Goal: Task Accomplishment & Management: Manage account settings

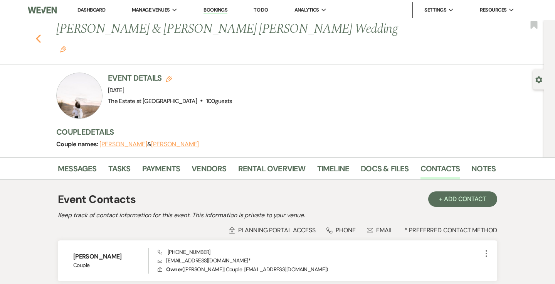
click at [40, 34] on use "button" at bounding box center [38, 38] width 5 height 8
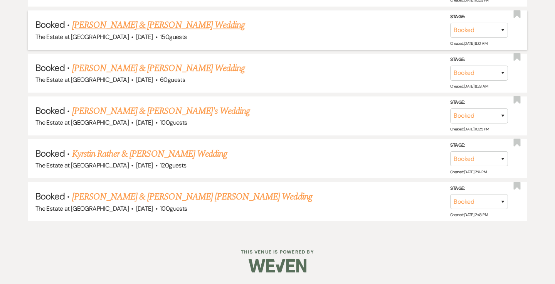
scroll to position [1250, 0]
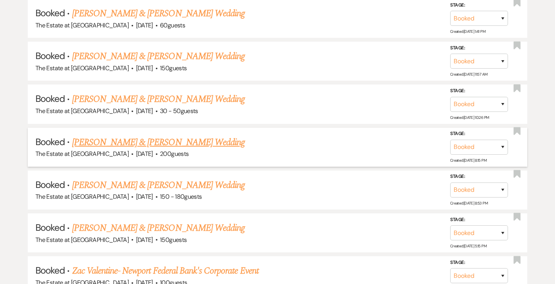
click at [107, 152] on span "The Estate at [GEOGRAPHIC_DATA]" at bounding box center [81, 154] width 93 height 8
click at [106, 145] on link "[PERSON_NAME] & [PERSON_NAME] Wedding" at bounding box center [158, 142] width 173 height 14
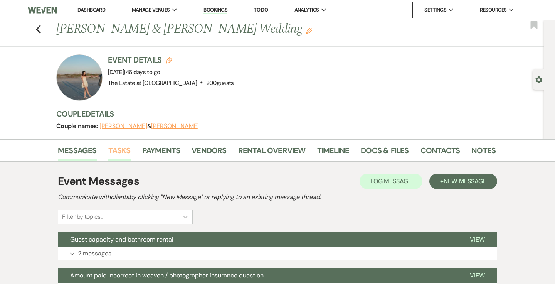
click at [119, 150] on link "Tasks" at bounding box center [119, 152] width 22 height 17
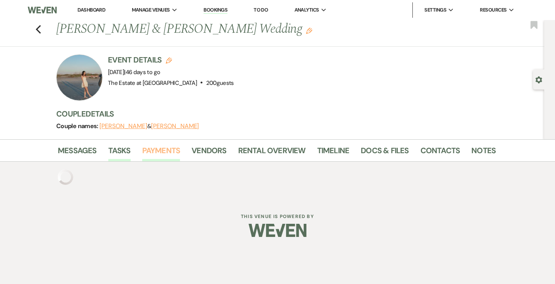
click at [167, 151] on link "Payments" at bounding box center [161, 152] width 38 height 17
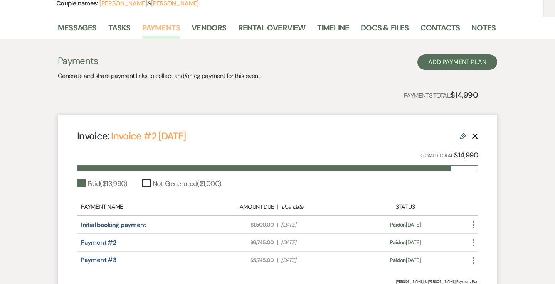
scroll to position [113, 0]
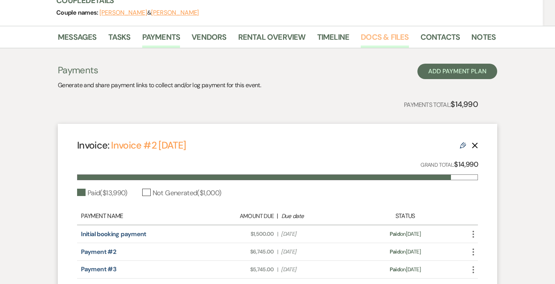
click at [367, 37] on link "Docs & Files" at bounding box center [385, 39] width 48 height 17
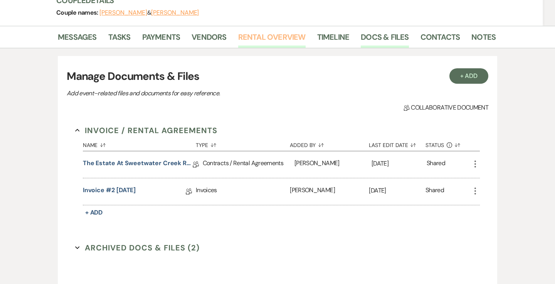
click at [262, 36] on link "Rental Overview" at bounding box center [271, 39] width 67 height 17
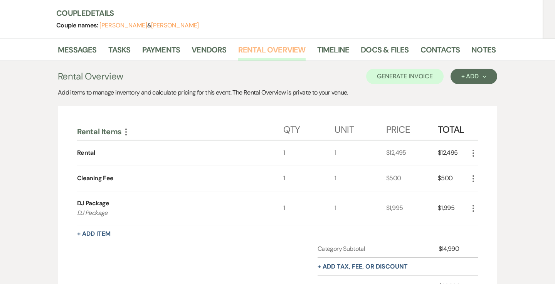
scroll to position [109, 0]
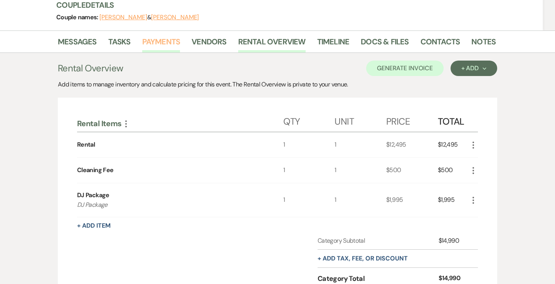
click at [143, 35] on link "Payments" at bounding box center [161, 43] width 38 height 17
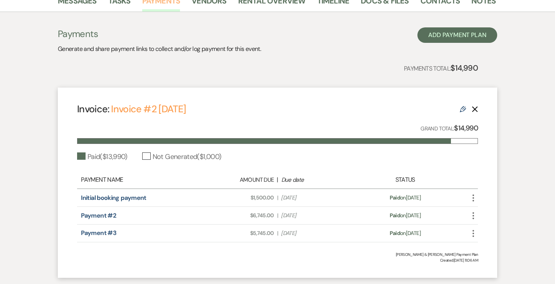
scroll to position [150, 0]
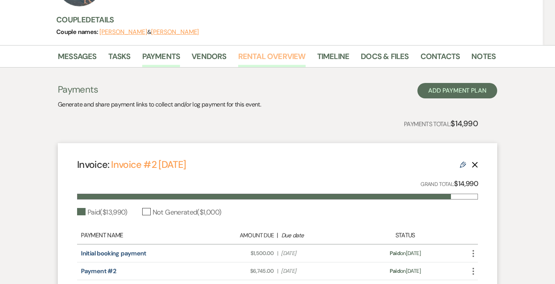
click at [272, 50] on link "Rental Overview" at bounding box center [271, 58] width 67 height 17
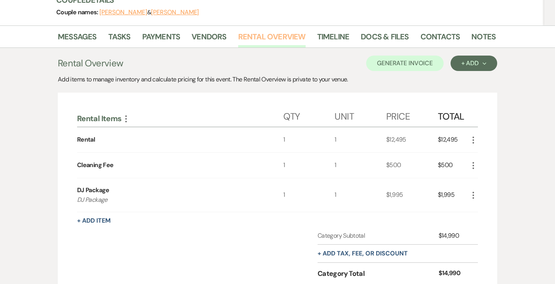
scroll to position [108, 0]
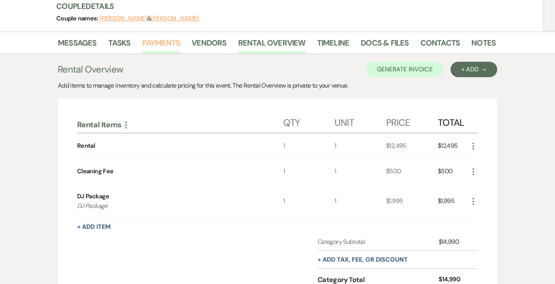
click at [163, 44] on link "Payments" at bounding box center [161, 45] width 38 height 17
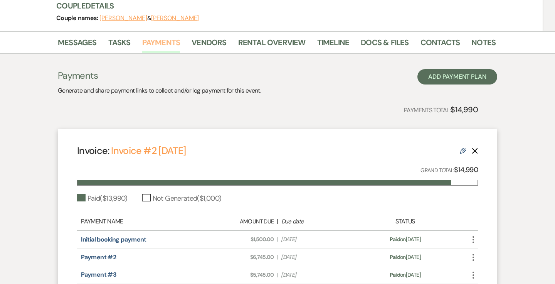
scroll to position [184, 0]
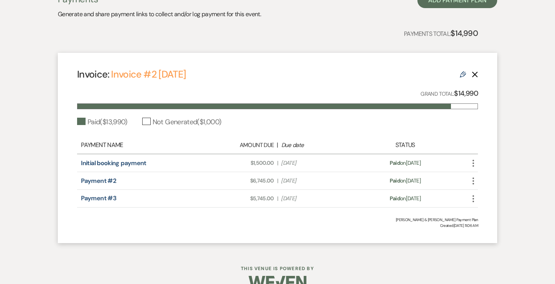
click at [147, 122] on div "Not Generated ( $1,000 )" at bounding box center [181, 122] width 79 height 10
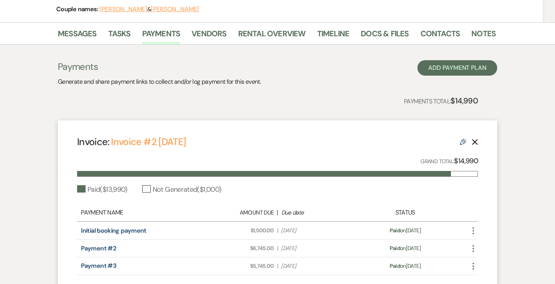
scroll to position [114, 0]
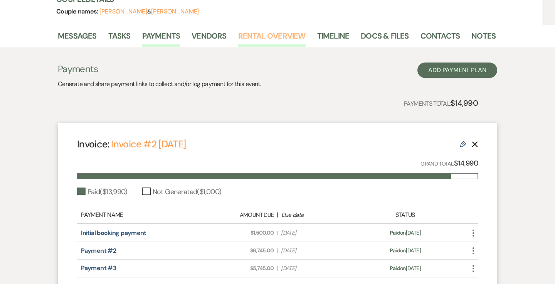
click at [279, 34] on link "Rental Overview" at bounding box center [271, 38] width 67 height 17
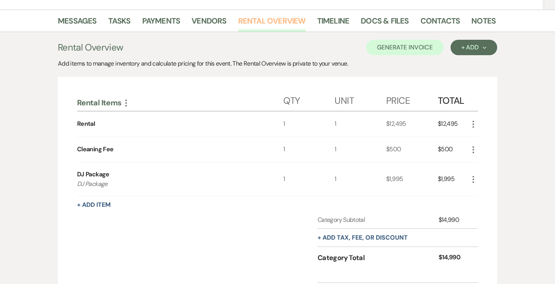
scroll to position [128, 0]
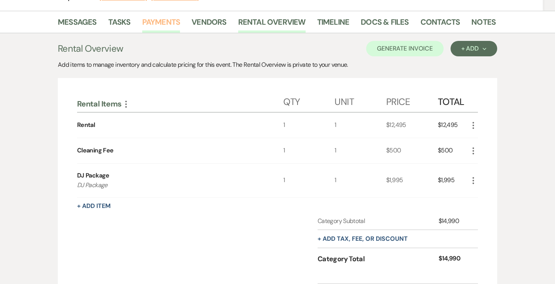
click at [154, 27] on link "Payments" at bounding box center [161, 24] width 38 height 17
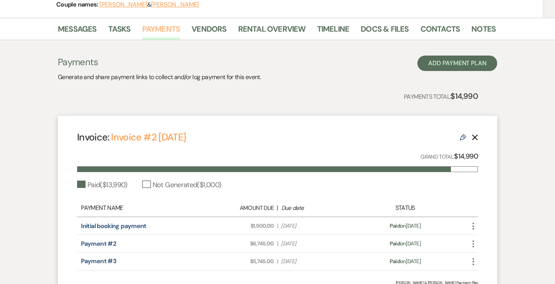
scroll to position [121, 0]
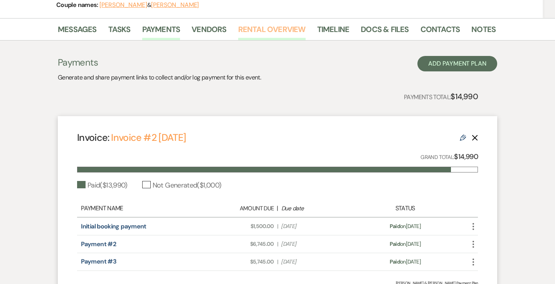
click at [286, 37] on link "Rental Overview" at bounding box center [271, 31] width 67 height 17
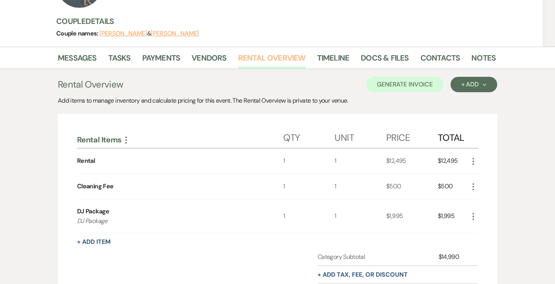
scroll to position [79, 0]
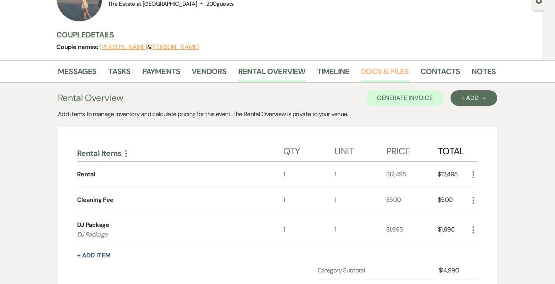
click at [390, 72] on link "Docs & Files" at bounding box center [385, 73] width 48 height 17
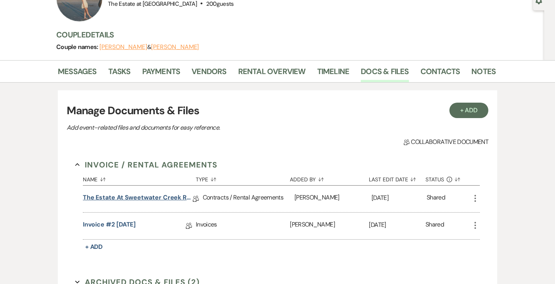
click at [151, 197] on link "The Estate at Sweetwater Creek Rental Agreement - [PERSON_NAME] & [PERSON_NAME]" at bounding box center [138, 199] width 110 height 12
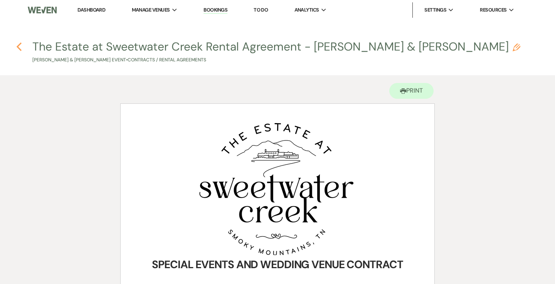
click at [17, 45] on icon "Previous" at bounding box center [19, 46] width 6 height 9
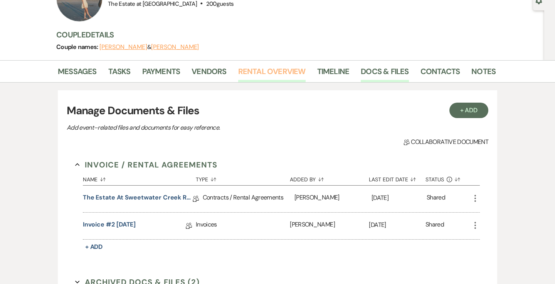
click at [264, 66] on link "Rental Overview" at bounding box center [271, 73] width 67 height 17
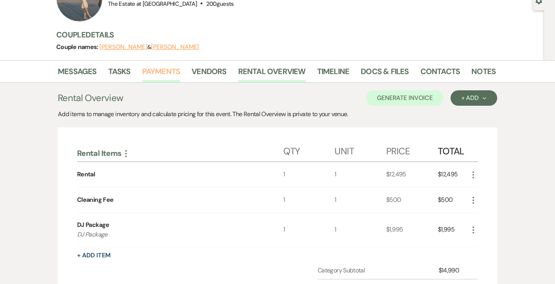
click at [163, 67] on link "Payments" at bounding box center [161, 73] width 38 height 17
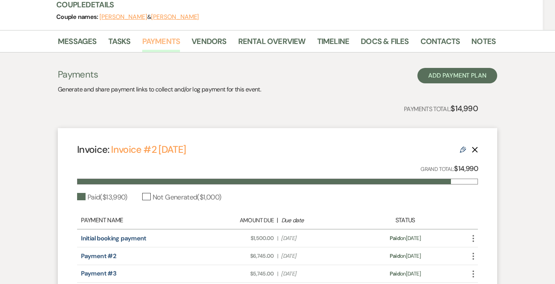
scroll to position [106, 0]
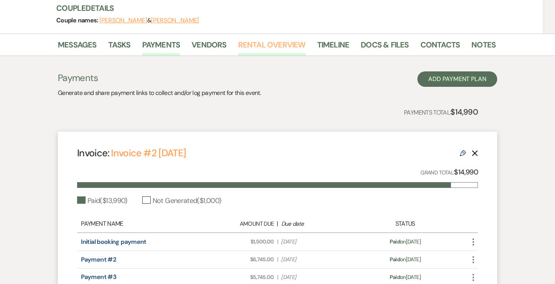
click at [275, 46] on link "Rental Overview" at bounding box center [271, 47] width 67 height 17
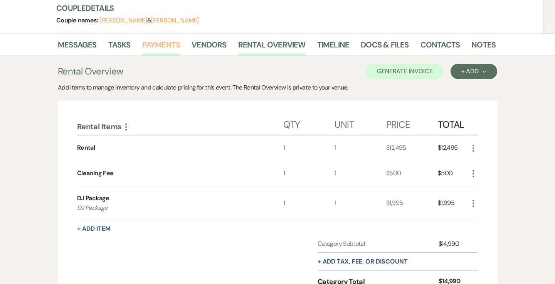
click at [177, 48] on link "Payments" at bounding box center [161, 47] width 38 height 17
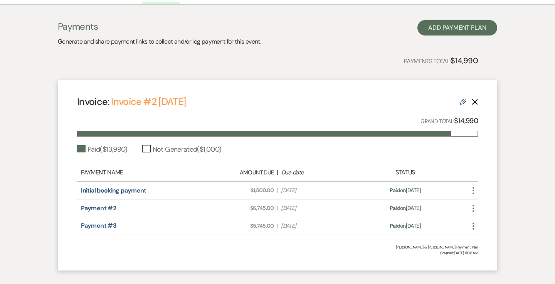
scroll to position [16, 0]
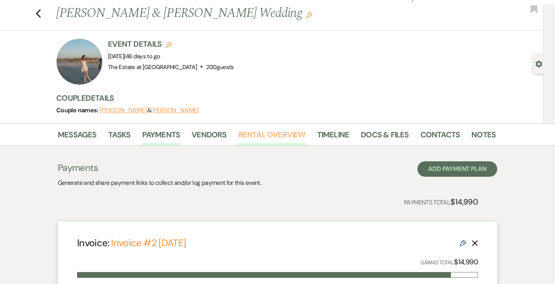
click at [278, 136] on link "Rental Overview" at bounding box center [271, 136] width 67 height 17
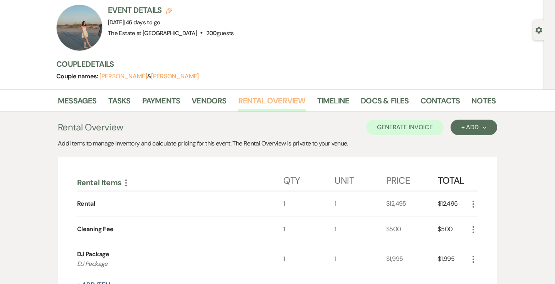
scroll to position [126, 0]
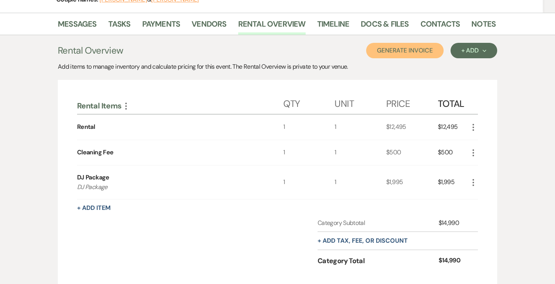
click at [397, 45] on button "Generate Invoice" at bounding box center [404, 50] width 77 height 15
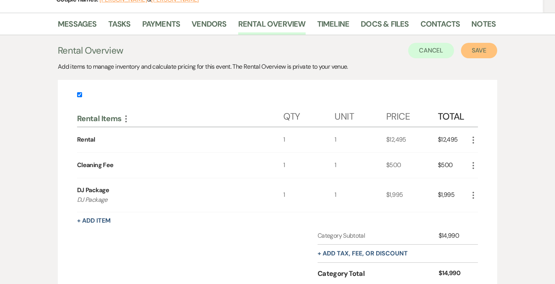
click at [479, 53] on button "Save" at bounding box center [479, 50] width 36 height 15
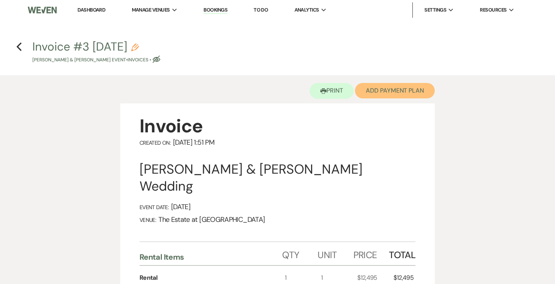
click at [379, 87] on button "Add Payment Plan" at bounding box center [395, 90] width 80 height 15
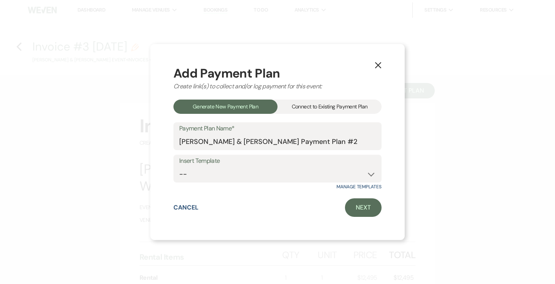
click at [347, 107] on div "Connect to Existing Payment Plan" at bounding box center [329, 106] width 104 height 14
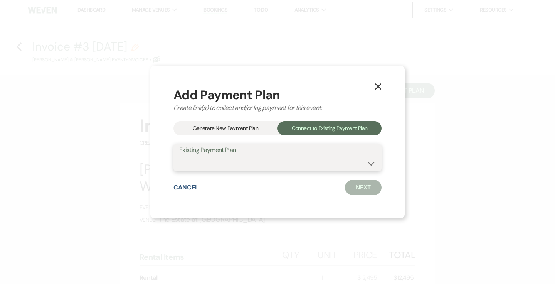
click at [327, 163] on select "[PERSON_NAME] & [PERSON_NAME] Payment Plan" at bounding box center [277, 162] width 197 height 15
select select "17093"
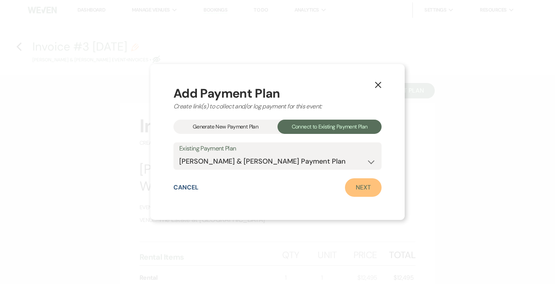
click at [351, 188] on link "Next" at bounding box center [363, 187] width 37 height 18
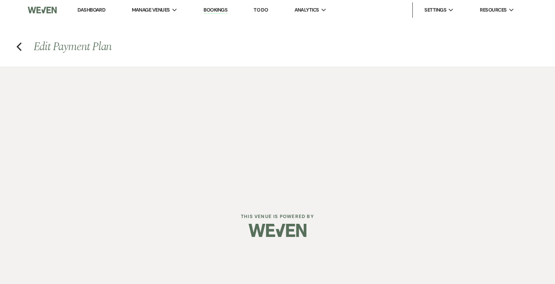
select select "28665"
select select "1"
select select "true"
select select "1"
select select "true"
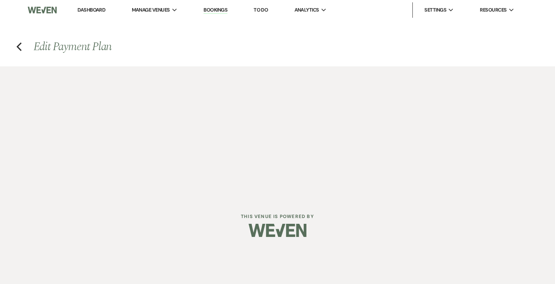
select select "1"
select select "true"
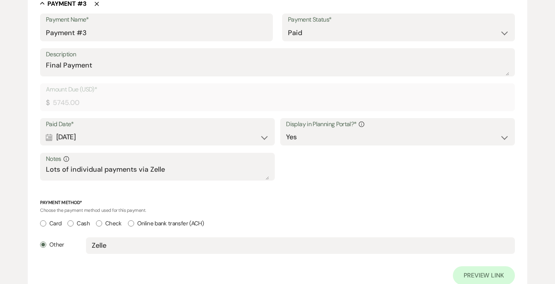
scroll to position [960, 0]
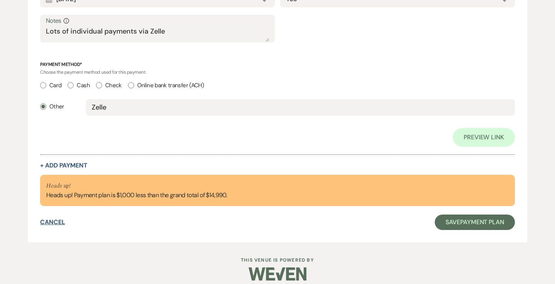
click at [45, 221] on button "Cancel" at bounding box center [52, 222] width 25 height 6
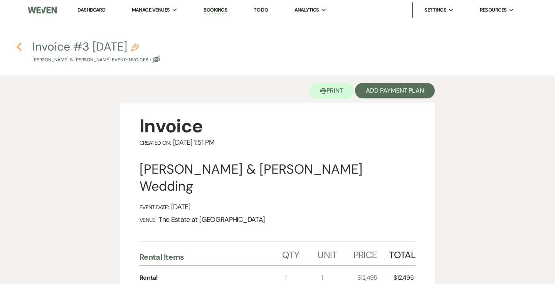
click at [19, 47] on icon "Previous" at bounding box center [19, 46] width 6 height 9
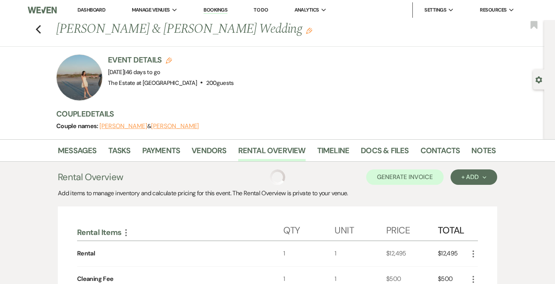
scroll to position [126, 0]
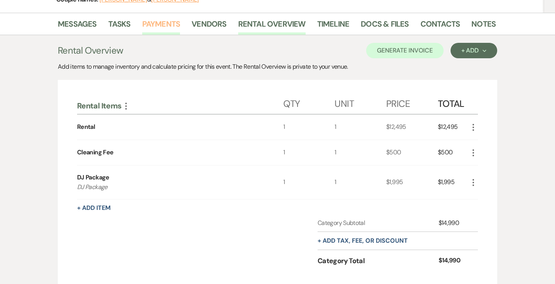
click at [166, 24] on link "Payments" at bounding box center [161, 26] width 38 height 17
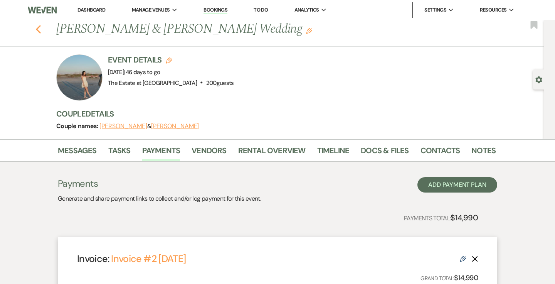
click at [37, 34] on icon "Previous" at bounding box center [38, 29] width 6 height 9
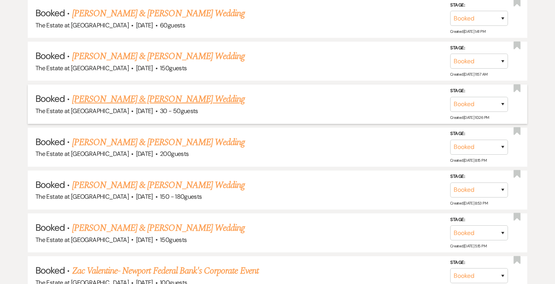
scroll to position [856, 0]
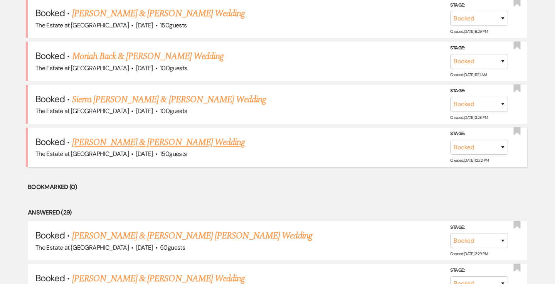
click at [149, 141] on link "[PERSON_NAME] & [PERSON_NAME] Wedding" at bounding box center [158, 142] width 173 height 14
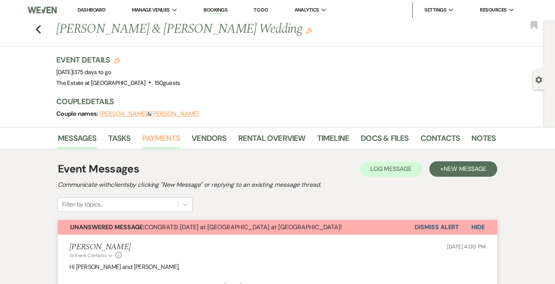
click at [163, 136] on link "Payments" at bounding box center [161, 140] width 38 height 17
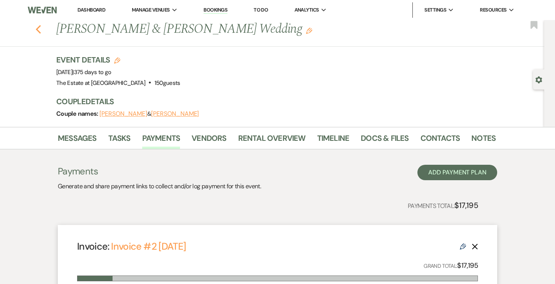
click at [39, 29] on icon "Previous" at bounding box center [38, 29] width 6 height 9
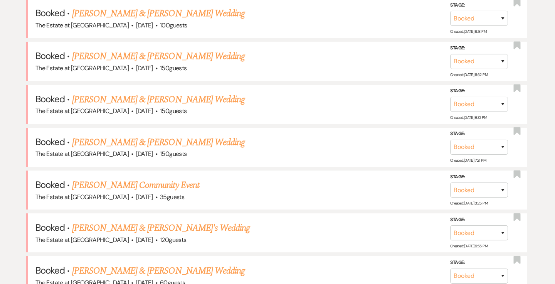
scroll to position [557, 0]
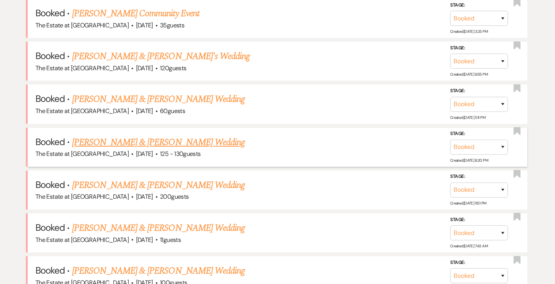
click at [86, 140] on link "[PERSON_NAME] & [PERSON_NAME] Wedding" at bounding box center [158, 142] width 173 height 14
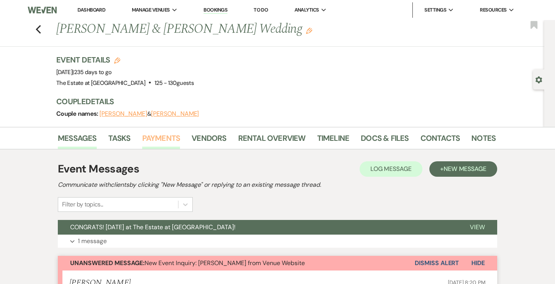
click at [159, 133] on link "Payments" at bounding box center [161, 140] width 38 height 17
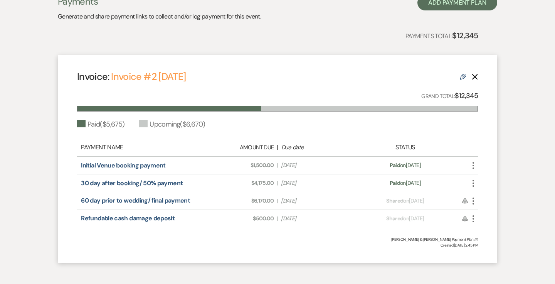
scroll to position [206, 0]
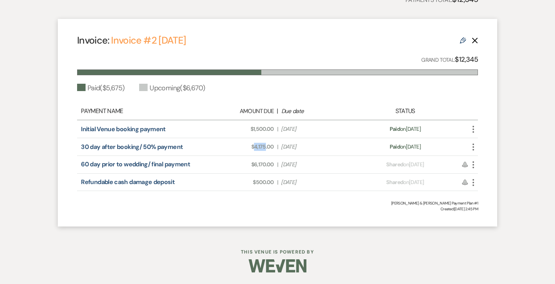
drag, startPoint x: 254, startPoint y: 146, endPoint x: 264, endPoint y: 146, distance: 10.0
click at [264, 146] on span "Amount Due: $4,175.00" at bounding box center [238, 147] width 71 height 8
copy span "4,175"
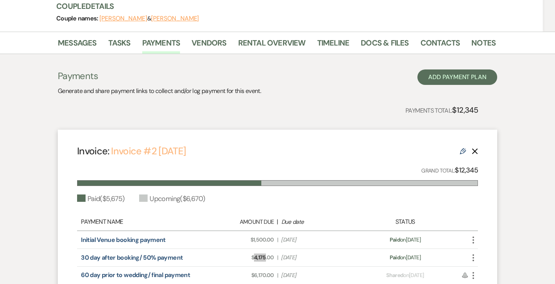
scroll to position [0, 0]
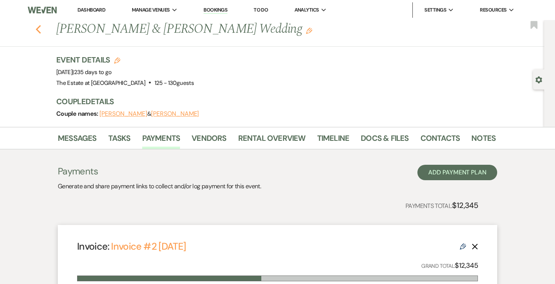
click at [40, 28] on icon "Previous" at bounding box center [38, 29] width 6 height 9
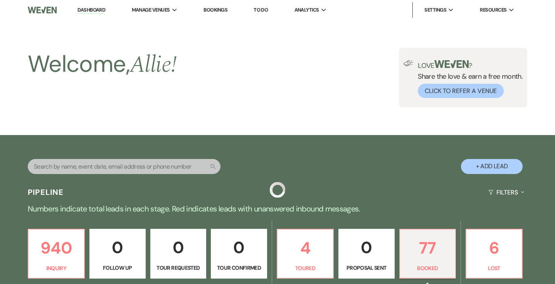
scroll to position [557, 0]
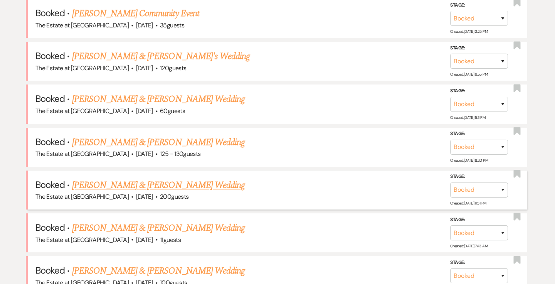
click at [105, 190] on link "[PERSON_NAME] & [PERSON_NAME] Wedding" at bounding box center [158, 185] width 173 height 14
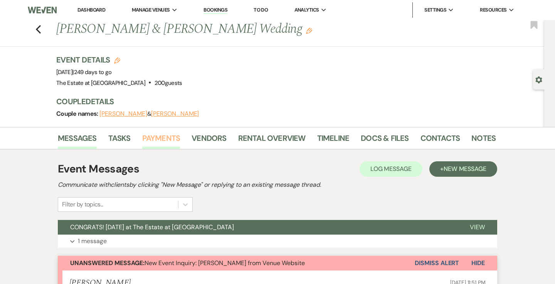
click at [163, 139] on link "Payments" at bounding box center [161, 140] width 38 height 17
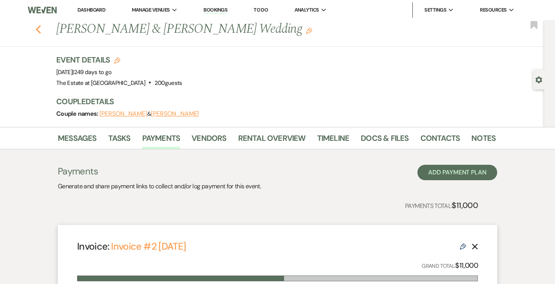
click at [39, 27] on use "button" at bounding box center [38, 29] width 5 height 8
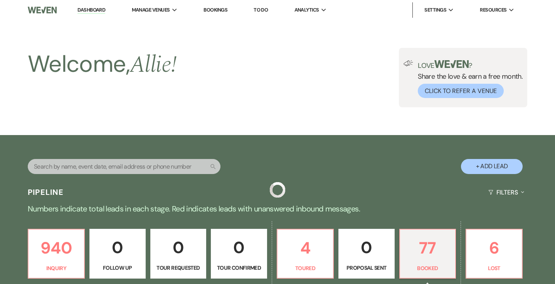
scroll to position [557, 0]
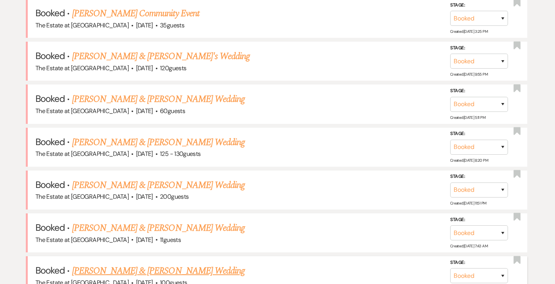
click at [119, 272] on link "[PERSON_NAME] & [PERSON_NAME] Wedding" at bounding box center [158, 271] width 173 height 14
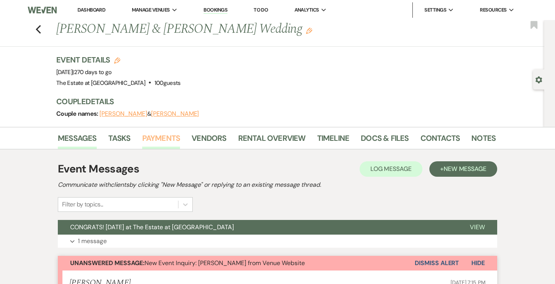
click at [155, 132] on link "Payments" at bounding box center [161, 140] width 38 height 17
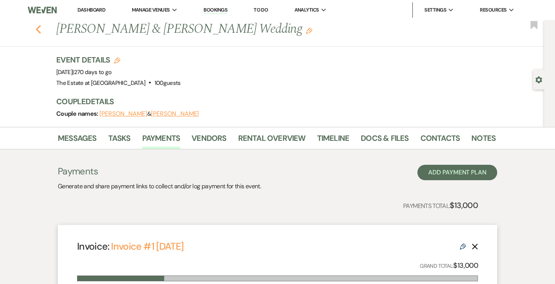
click at [39, 30] on icon "Previous" at bounding box center [38, 29] width 6 height 9
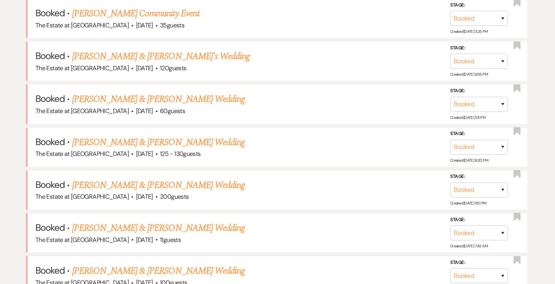
scroll to position [771, 0]
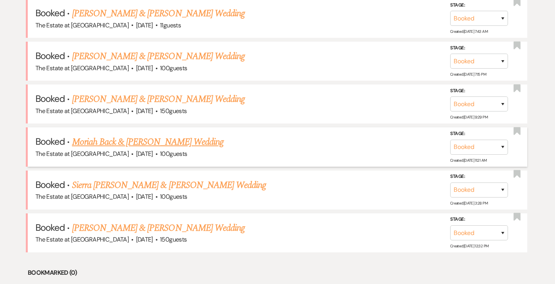
click at [90, 135] on link "Moriah Back & [PERSON_NAME] Wedding" at bounding box center [147, 142] width 151 height 14
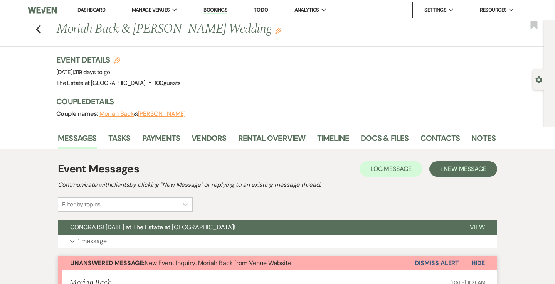
click at [159, 129] on div "Messages Tasks Payments Vendors Rental Overview Timeline Docs & Files Contacts …" at bounding box center [277, 138] width 555 height 22
click at [155, 138] on link "Payments" at bounding box center [161, 140] width 38 height 17
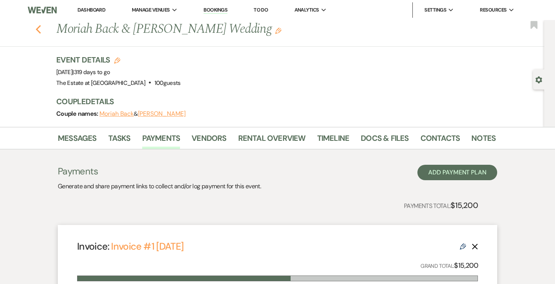
click at [36, 32] on icon "Previous" at bounding box center [38, 29] width 6 height 9
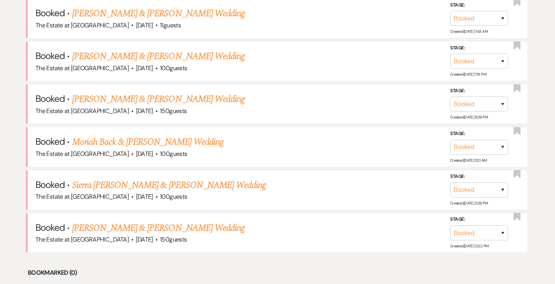
scroll to position [1250, 0]
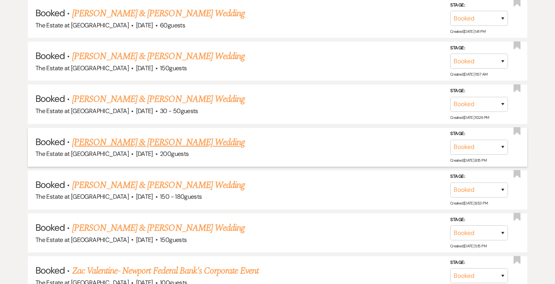
click at [89, 143] on link "[PERSON_NAME] & [PERSON_NAME] Wedding" at bounding box center [158, 142] width 173 height 14
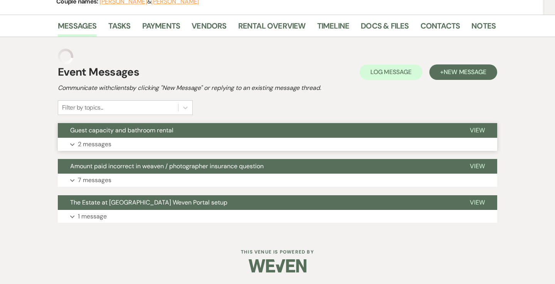
scroll to position [109, 0]
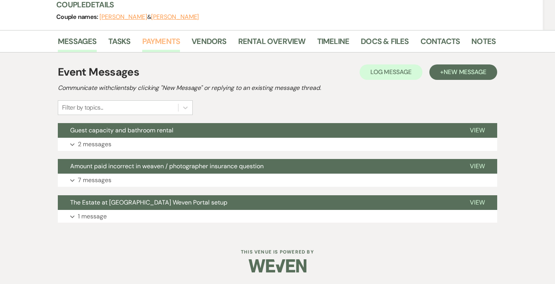
click at [163, 45] on link "Payments" at bounding box center [161, 43] width 38 height 17
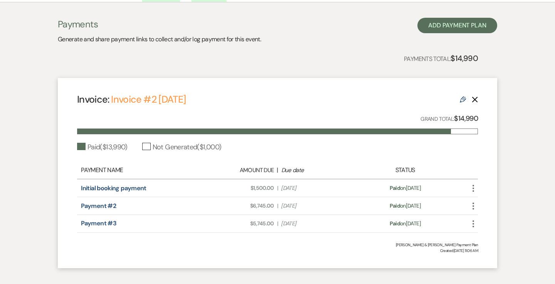
scroll to position [201, 0]
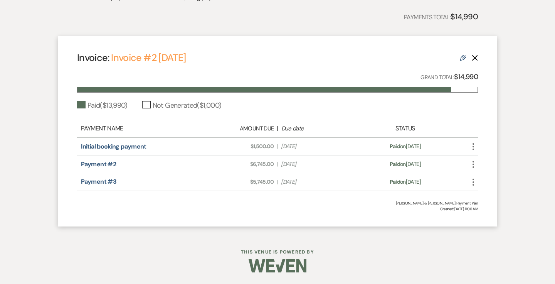
click at [472, 164] on use "button" at bounding box center [473, 164] width 2 height 7
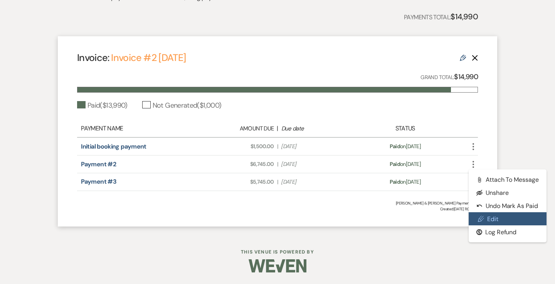
click at [483, 217] on icon "Pencil" at bounding box center [481, 218] width 6 height 6
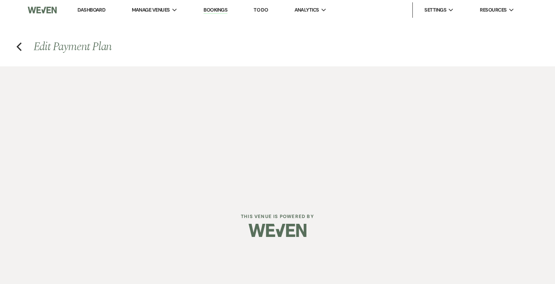
select select "16020"
select select "1"
select select "true"
select select "1"
select select "true"
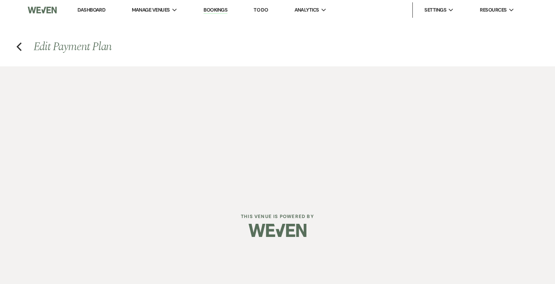
select select "1"
select select "true"
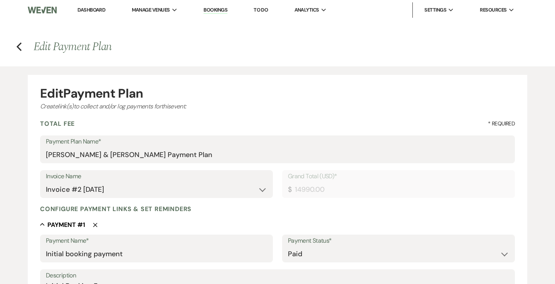
click at [24, 46] on h4 "Previous Edit Payment Plan" at bounding box center [277, 47] width 555 height 16
click at [22, 46] on h4 "Previous Edit Payment Plan" at bounding box center [277, 47] width 555 height 16
click at [18, 46] on use "button" at bounding box center [19, 46] width 5 height 8
